Goal: Task Accomplishment & Management: Use online tool/utility

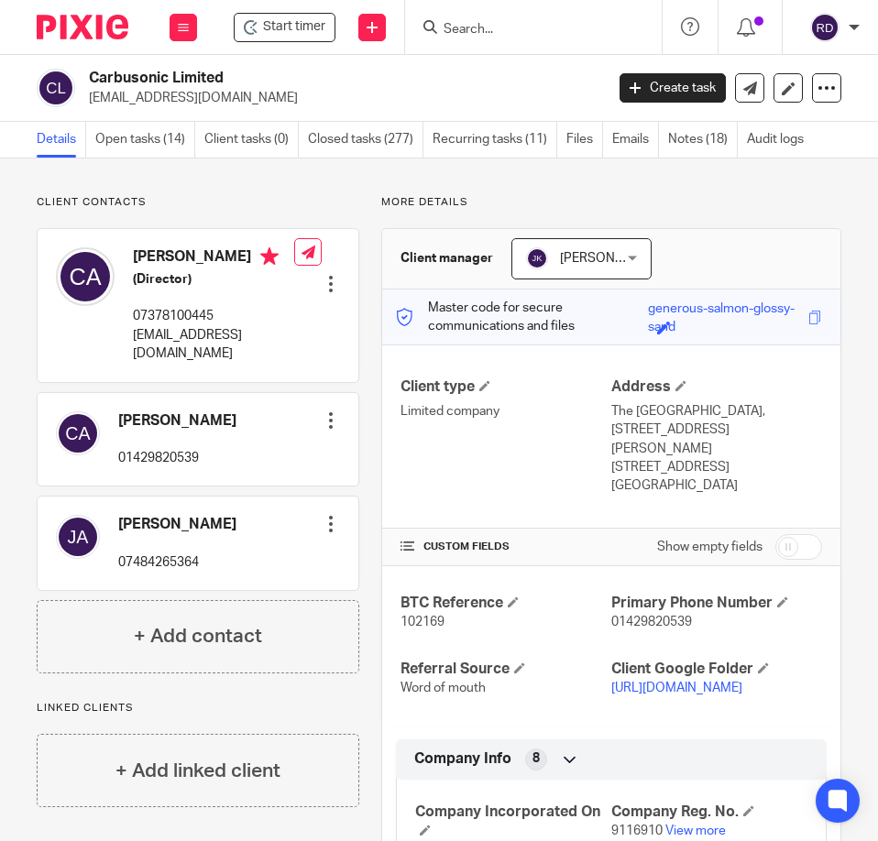
click at [465, 18] on form at bounding box center [539, 27] width 195 height 23
click at [483, 30] on input "Search" at bounding box center [524, 30] width 165 height 16
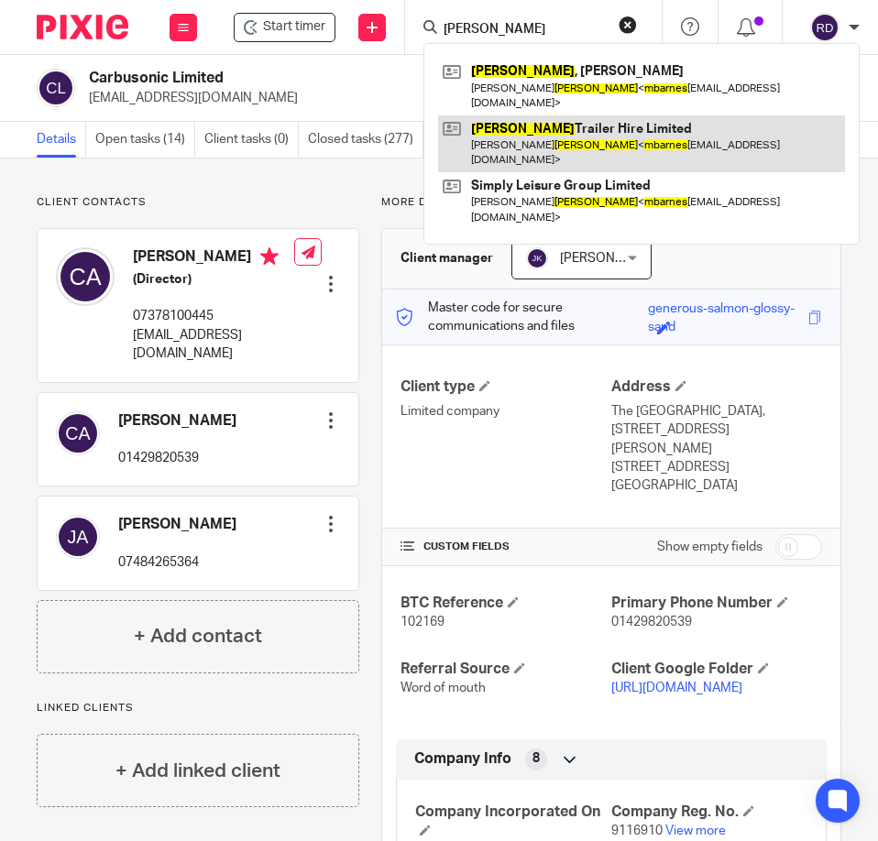
type input "[PERSON_NAME]"
click at [531, 126] on link at bounding box center [641, 143] width 407 height 57
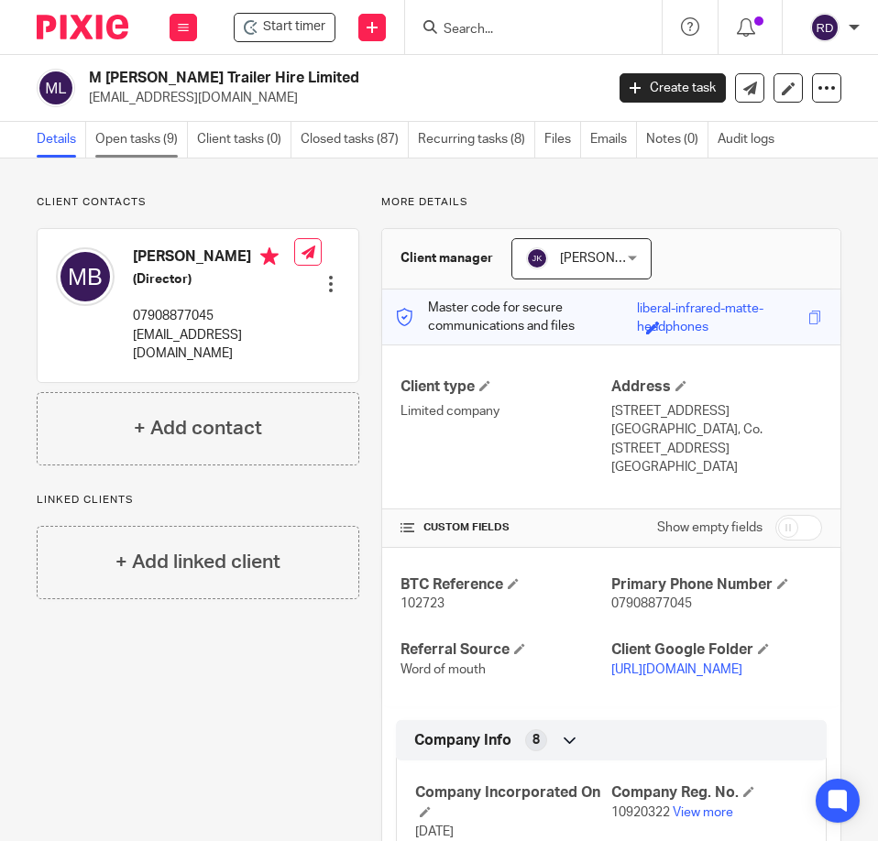
click at [141, 150] on link "Open tasks (9)" at bounding box center [141, 140] width 93 height 36
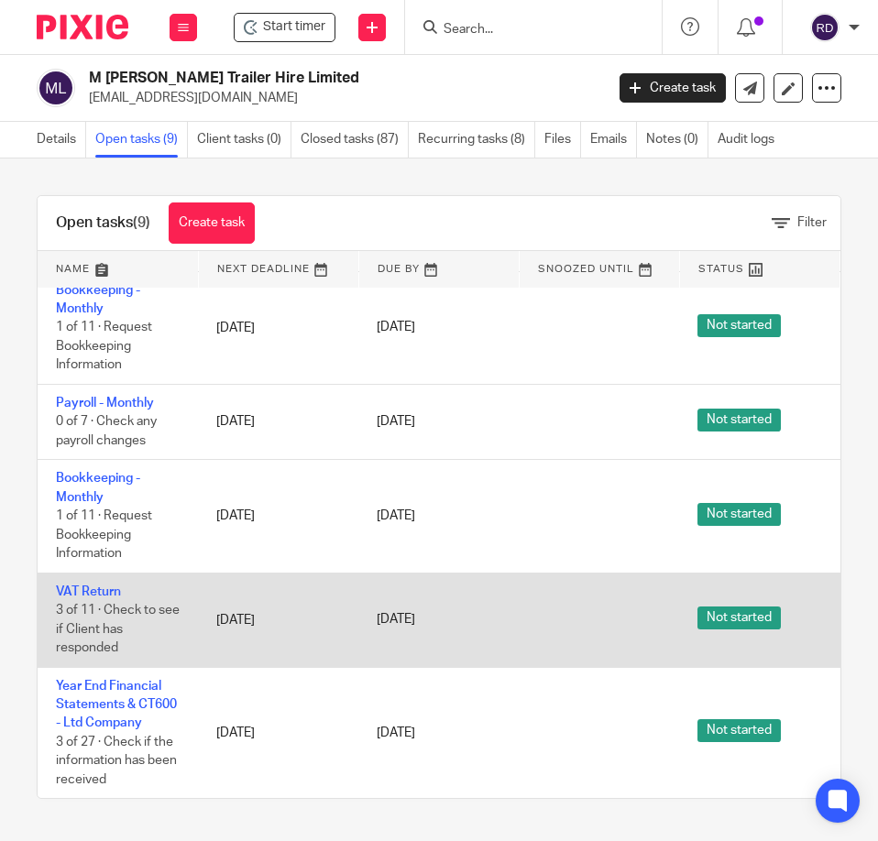
scroll to position [444, 0]
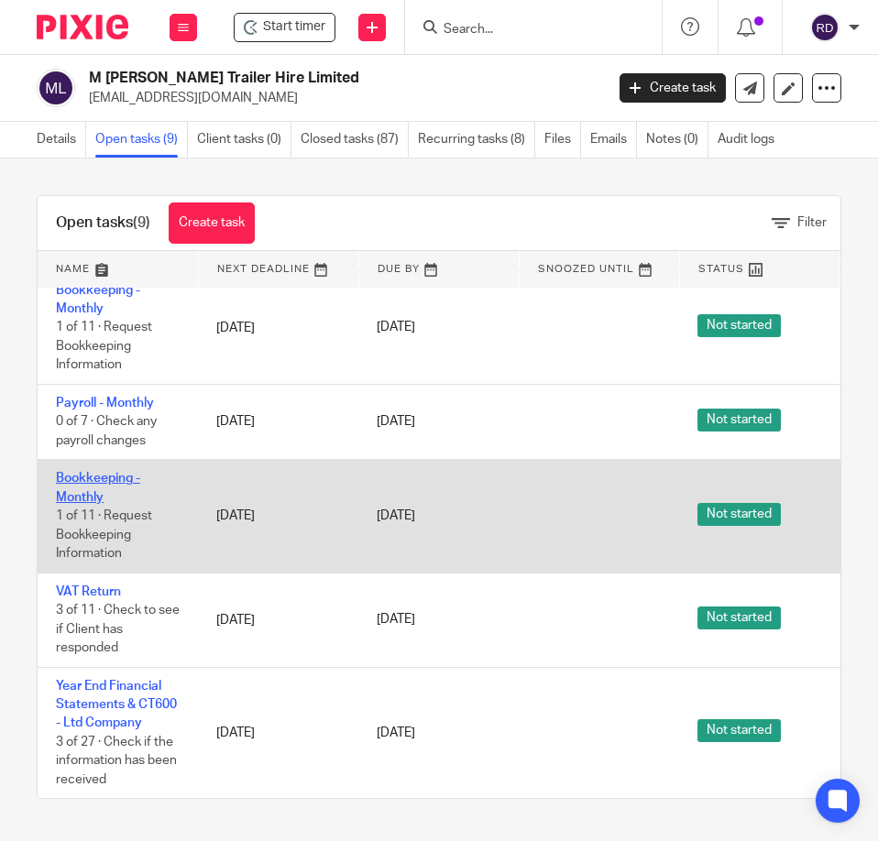
click at [86, 472] on link "Bookkeeping - Monthly" at bounding box center [98, 487] width 84 height 31
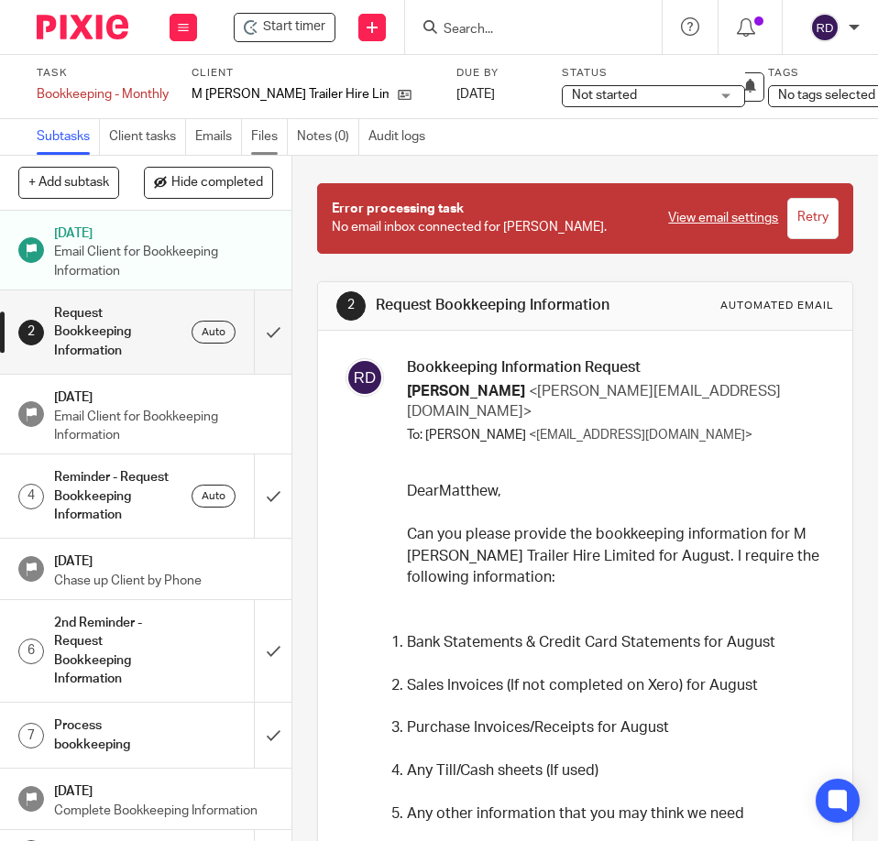
click at [270, 128] on link "Files" at bounding box center [269, 137] width 37 height 36
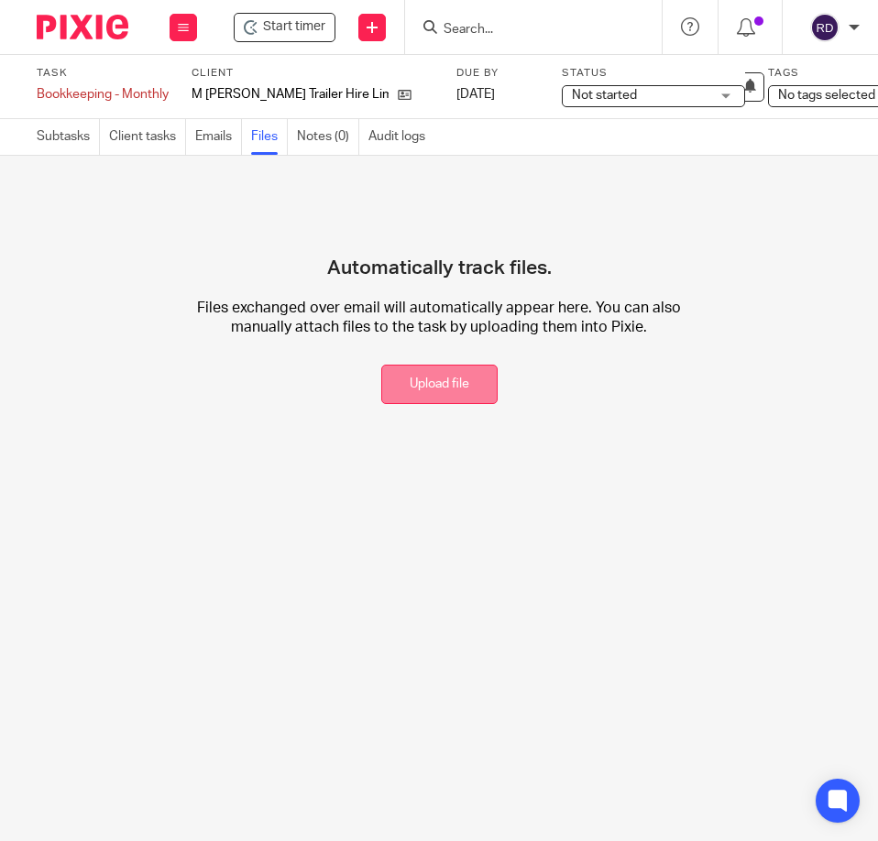
click at [419, 370] on button "Upload file" at bounding box center [439, 384] width 116 height 39
